Goal: Task Accomplishment & Management: Manage account settings

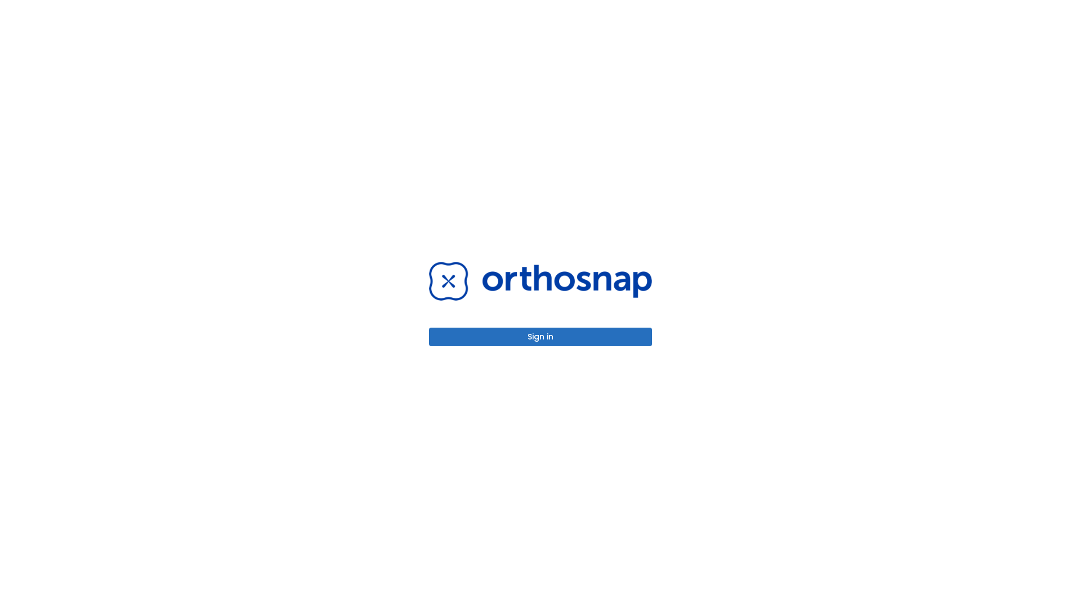
click at [540, 337] on button "Sign in" at bounding box center [540, 337] width 223 height 19
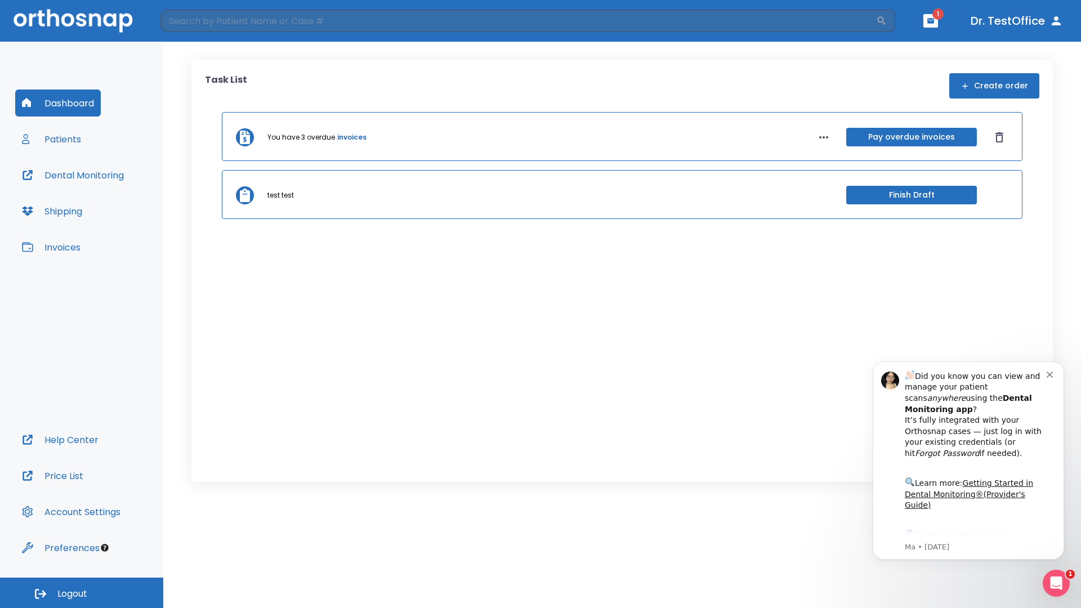
click at [82, 593] on span "Logout" at bounding box center [72, 594] width 30 height 12
